Goal: Find specific page/section: Find specific page/section

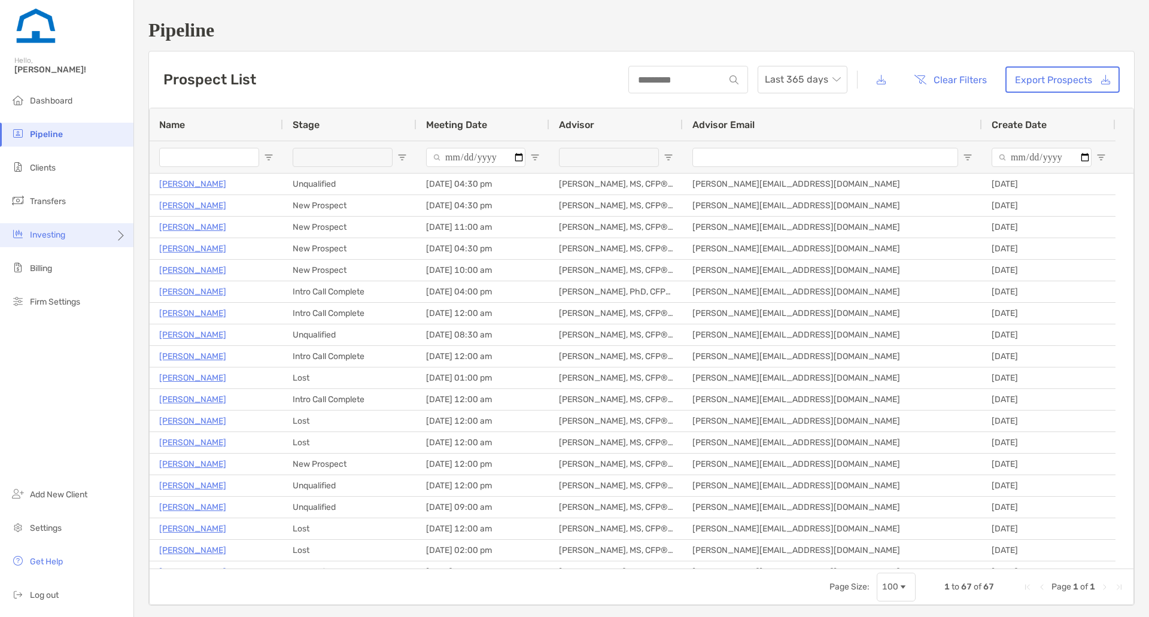
click at [105, 242] on div "Investing" at bounding box center [66, 235] width 133 height 24
click at [88, 239] on div "Investing" at bounding box center [66, 235] width 133 height 24
click at [159, 243] on li "Portfolios" at bounding box center [186, 235] width 107 height 24
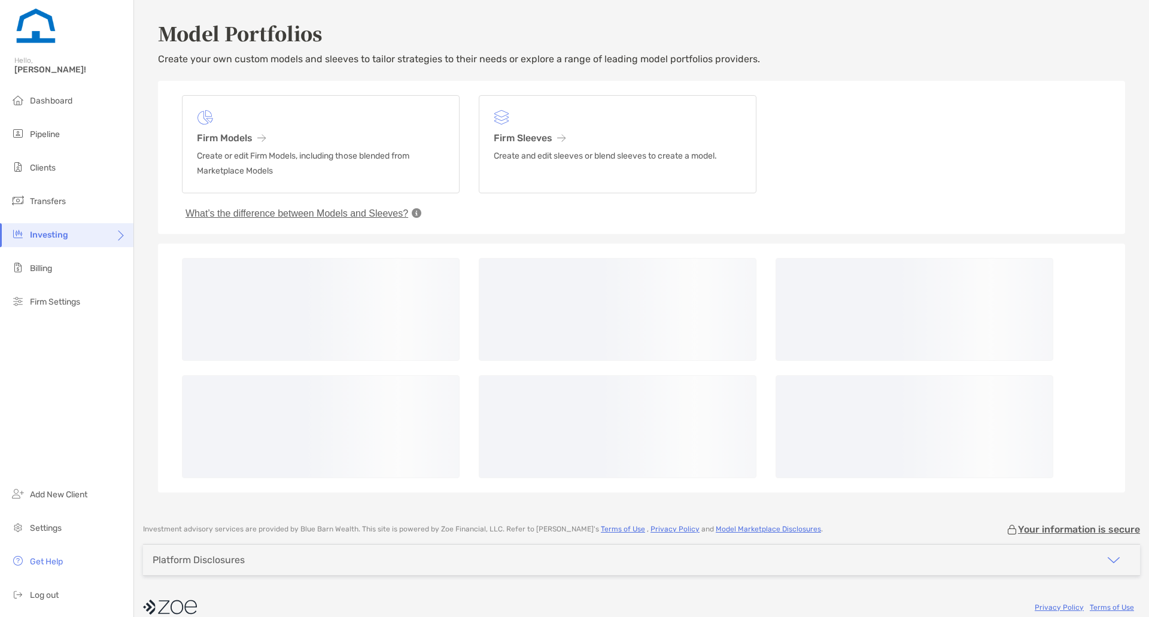
click at [114, 234] on div "Investing" at bounding box center [66, 235] width 133 height 24
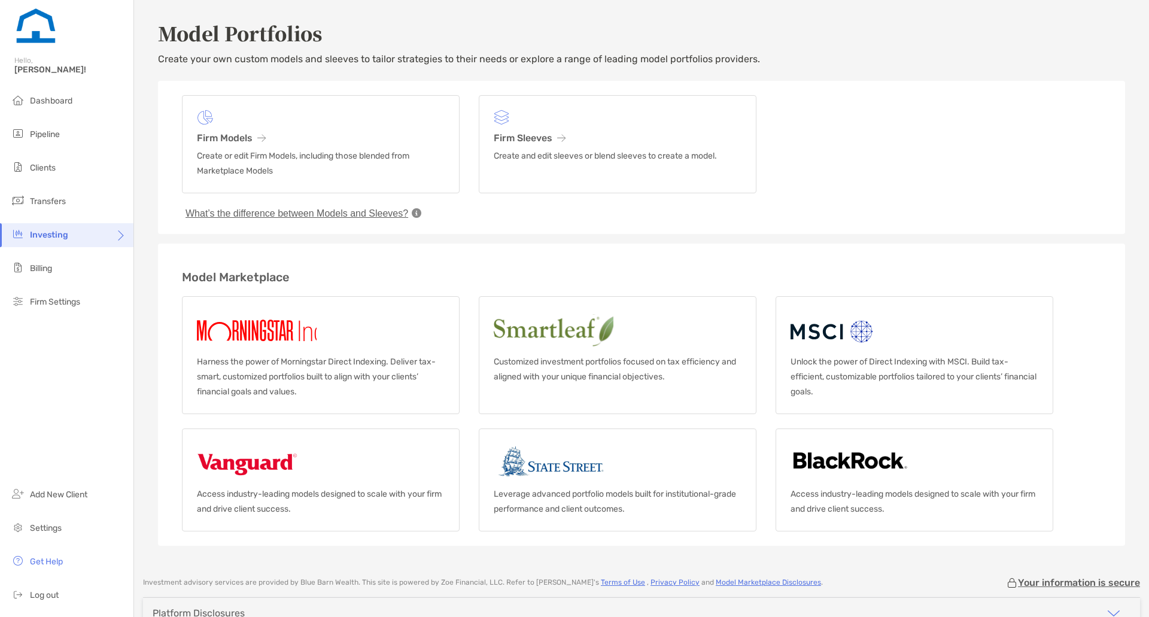
click at [65, 154] on ul "Dashboard Pipeline Clients Transfers Investing Billing Firm Settings" at bounding box center [66, 206] width 133 height 234
click at [57, 166] on li "Clients" at bounding box center [66, 168] width 133 height 24
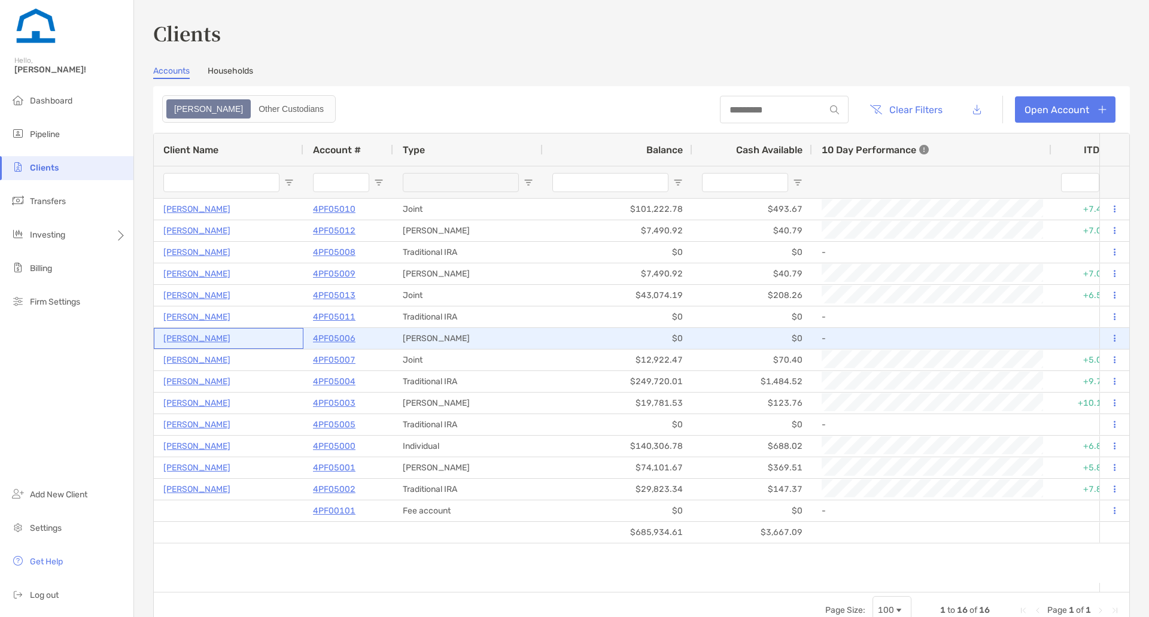
click at [211, 339] on p "[PERSON_NAME]" at bounding box center [196, 338] width 67 height 15
